Goal: Find contact information: Find contact information

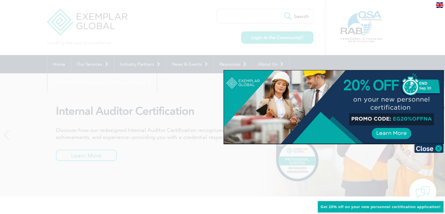
click at [99, 65] on div at bounding box center [222, 107] width 445 height 214
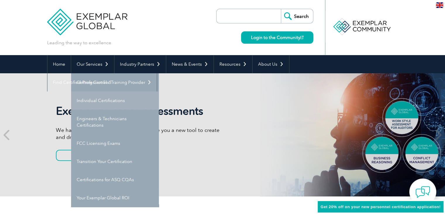
click at [106, 102] on link "Individual Certifications" at bounding box center [115, 100] width 88 height 18
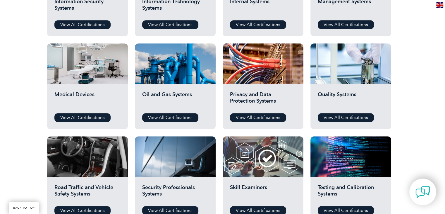
scroll to position [365, 0]
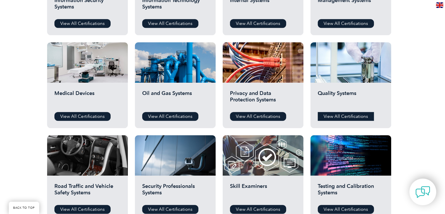
click at [341, 114] on link "View All Certifications" at bounding box center [346, 116] width 56 height 9
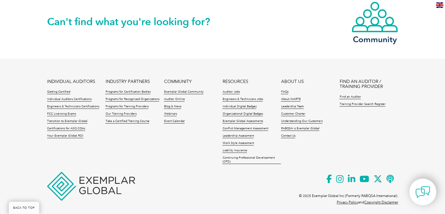
scroll to position [631, 0]
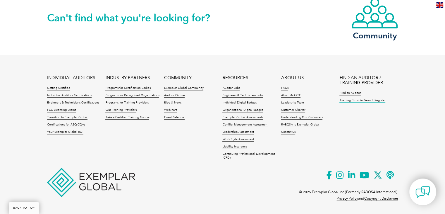
click at [353, 99] on link "Training Provider Search Register" at bounding box center [363, 100] width 46 height 4
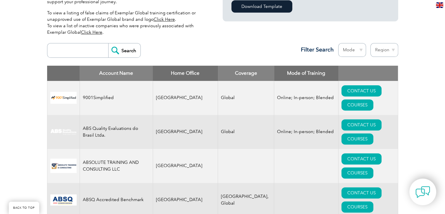
scroll to position [199, 0]
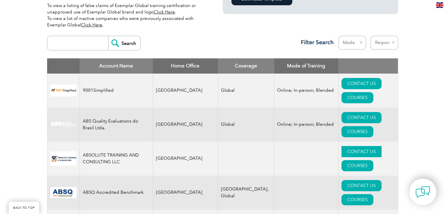
click at [342, 146] on link "CONTACT US" at bounding box center [362, 151] width 40 height 11
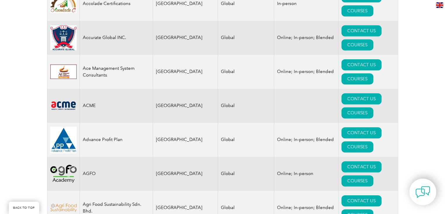
scroll to position [433, 0]
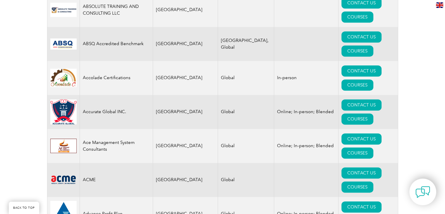
scroll to position [340, 0]
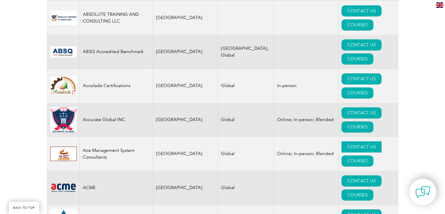
click at [342, 141] on link "CONTACT US" at bounding box center [362, 146] width 40 height 11
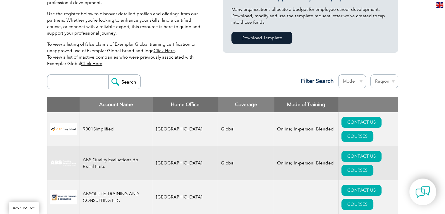
scroll to position [187, 0]
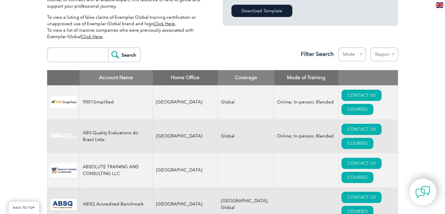
click at [76, 58] on input "search" at bounding box center [79, 55] width 58 height 14
click at [108, 48] on input "Search" at bounding box center [124, 55] width 32 height 14
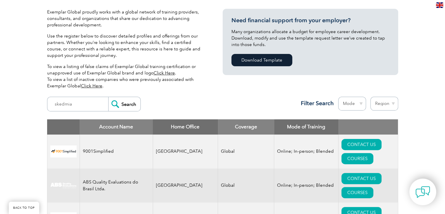
scroll to position [121, 0]
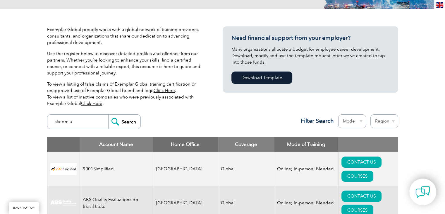
click at [80, 120] on input "skedmia" at bounding box center [79, 121] width 58 height 14
type input "s"
type input "kvkp"
click at [108, 114] on input "Search" at bounding box center [124, 121] width 32 height 14
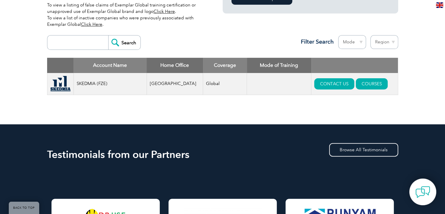
scroll to position [199, 0]
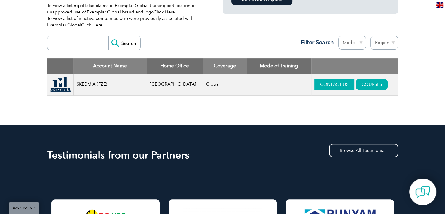
click at [328, 81] on link "CONTACT US" at bounding box center [334, 84] width 40 height 11
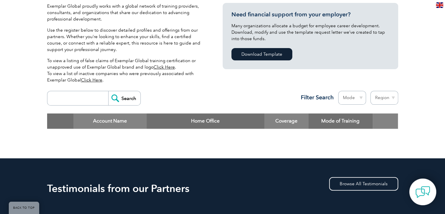
scroll to position [143, 0]
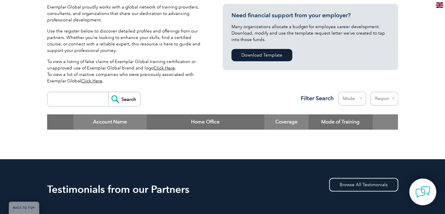
drag, startPoint x: 97, startPoint y: 89, endPoint x: 91, endPoint y: 99, distance: 11.3
click at [91, 99] on div "Search Region [GEOGRAPHIC_DATA] [GEOGRAPHIC_DATA] [GEOGRAPHIC_DATA] [GEOGRAPHIC…" at bounding box center [222, 101] width 351 height 25
click at [91, 99] on input "search" at bounding box center [79, 99] width 58 height 14
type input "kv"
click at [108, 92] on input "Search" at bounding box center [124, 99] width 32 height 14
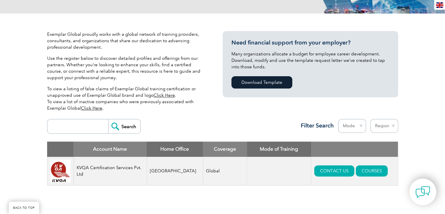
scroll to position [117, 0]
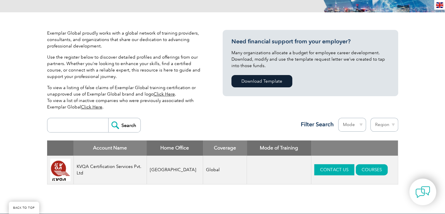
click at [328, 172] on link "CONTACT US" at bounding box center [334, 169] width 40 height 11
